Goal: Find specific page/section

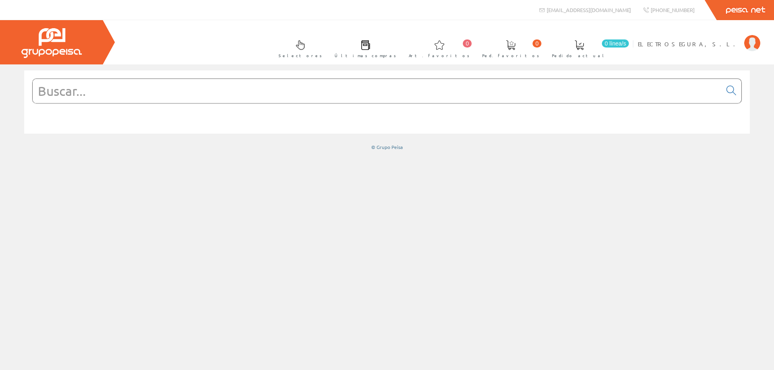
drag, startPoint x: 0, startPoint y: 0, endPoint x: 365, endPoint y: 92, distance: 376.7
click at [369, 93] on input "text" at bounding box center [377, 91] width 689 height 24
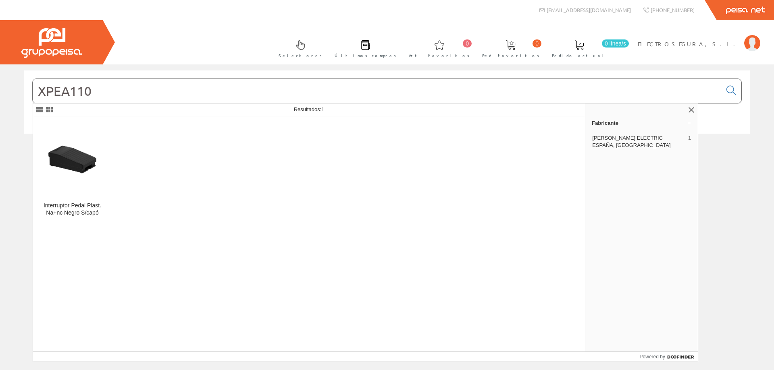
type input "XPEA110"
click at [88, 172] on img at bounding box center [73, 160] width 66 height 66
